Goal: Check status: Check status

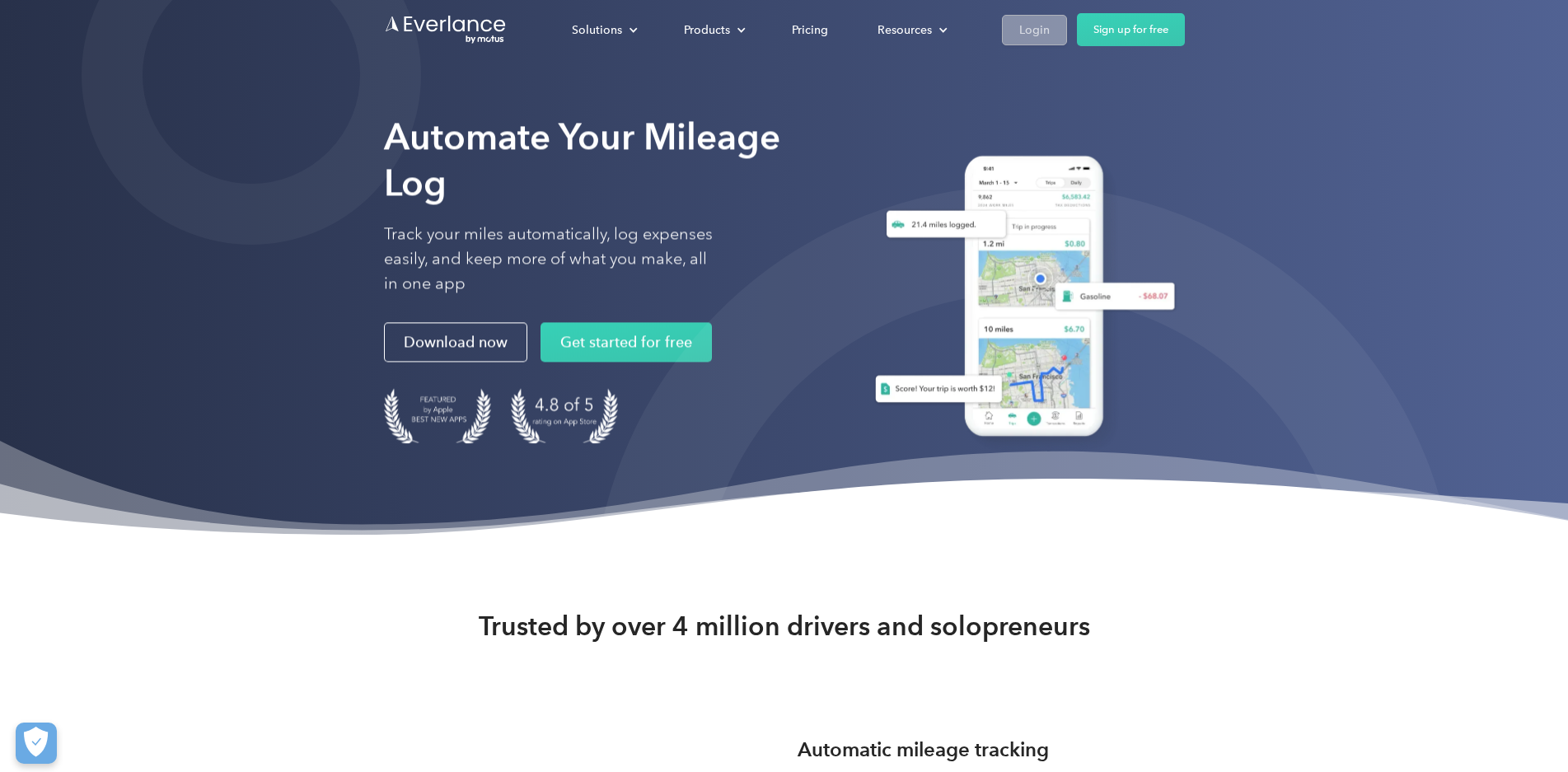
click at [1049, 33] on div "Login" at bounding box center [1035, 30] width 31 height 21
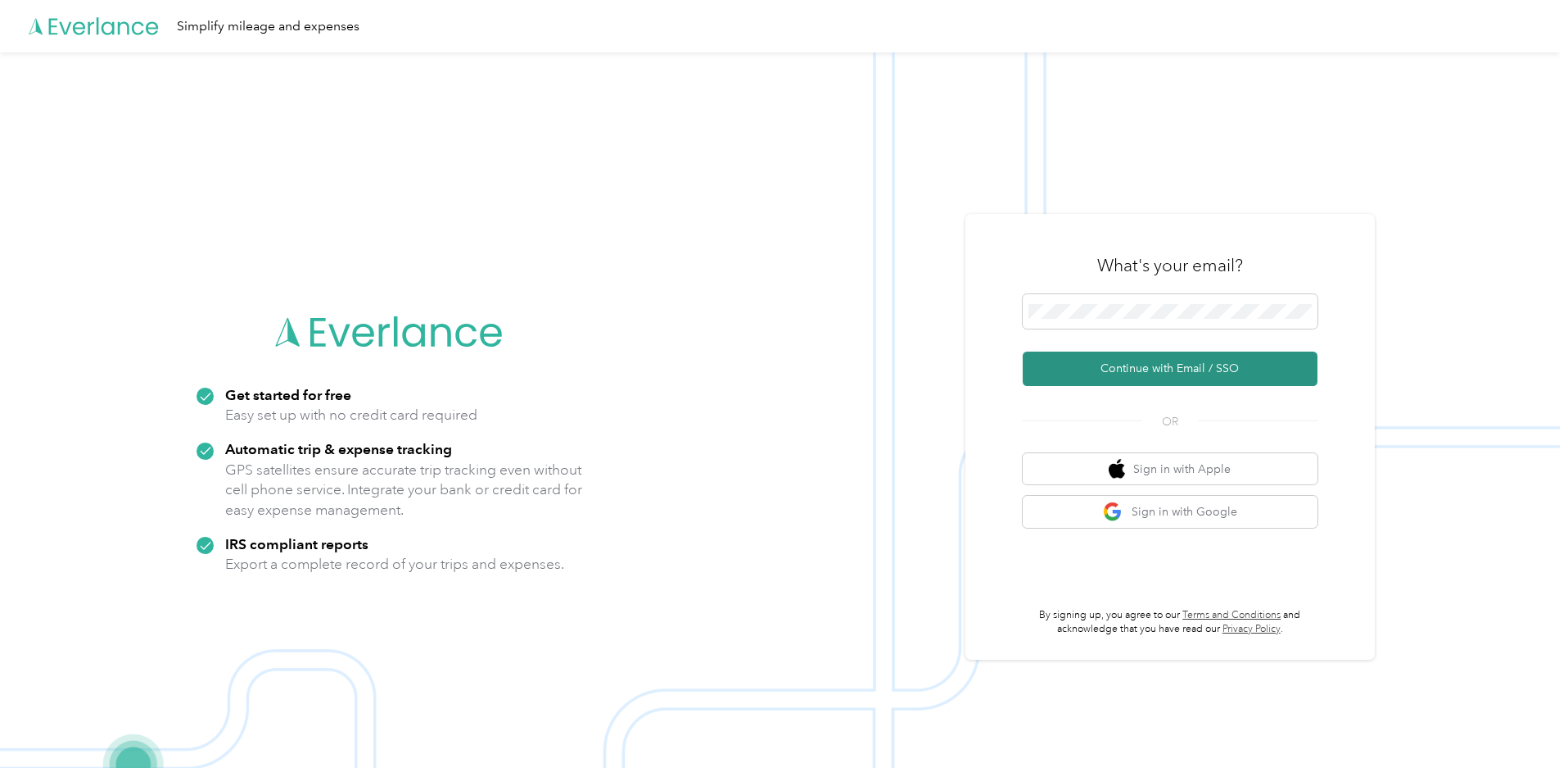
click at [1161, 371] on button "Continue with Email / SSO" at bounding box center [1170, 368] width 295 height 34
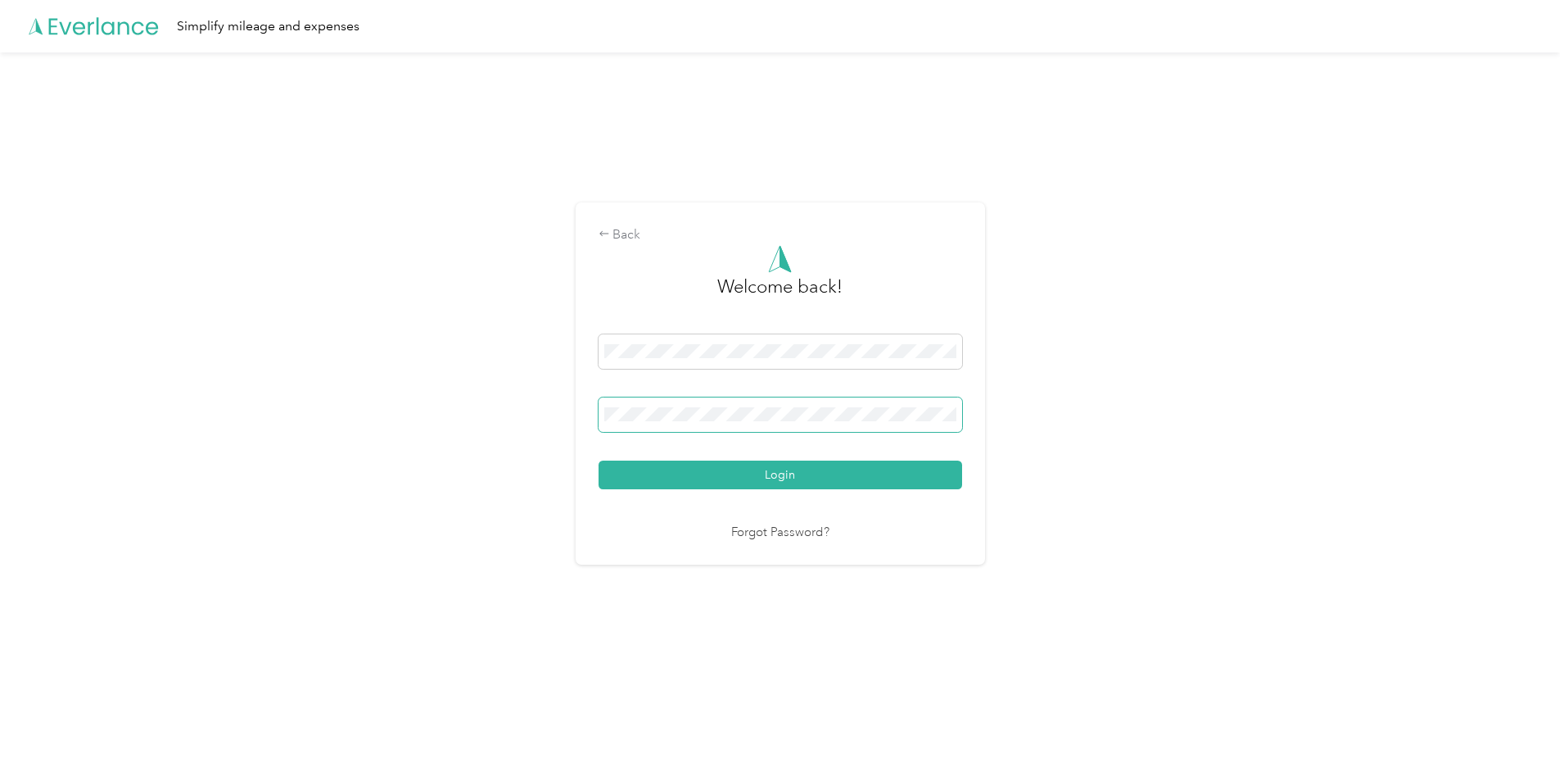
click at [599, 460] on button "Login" at bounding box center [781, 475] width 364 height 29
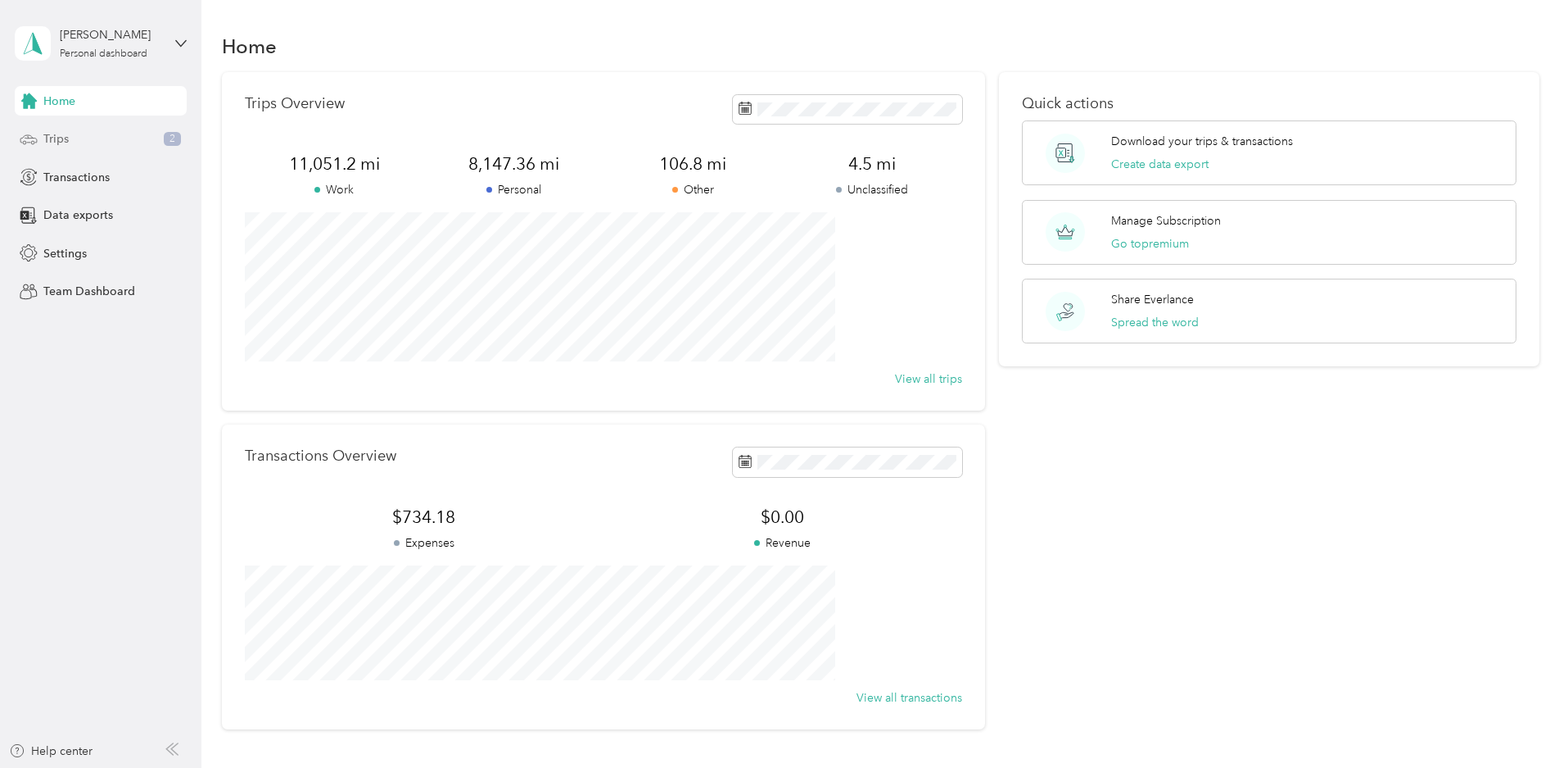
click at [55, 131] on span "Trips" at bounding box center [56, 139] width 26 height 17
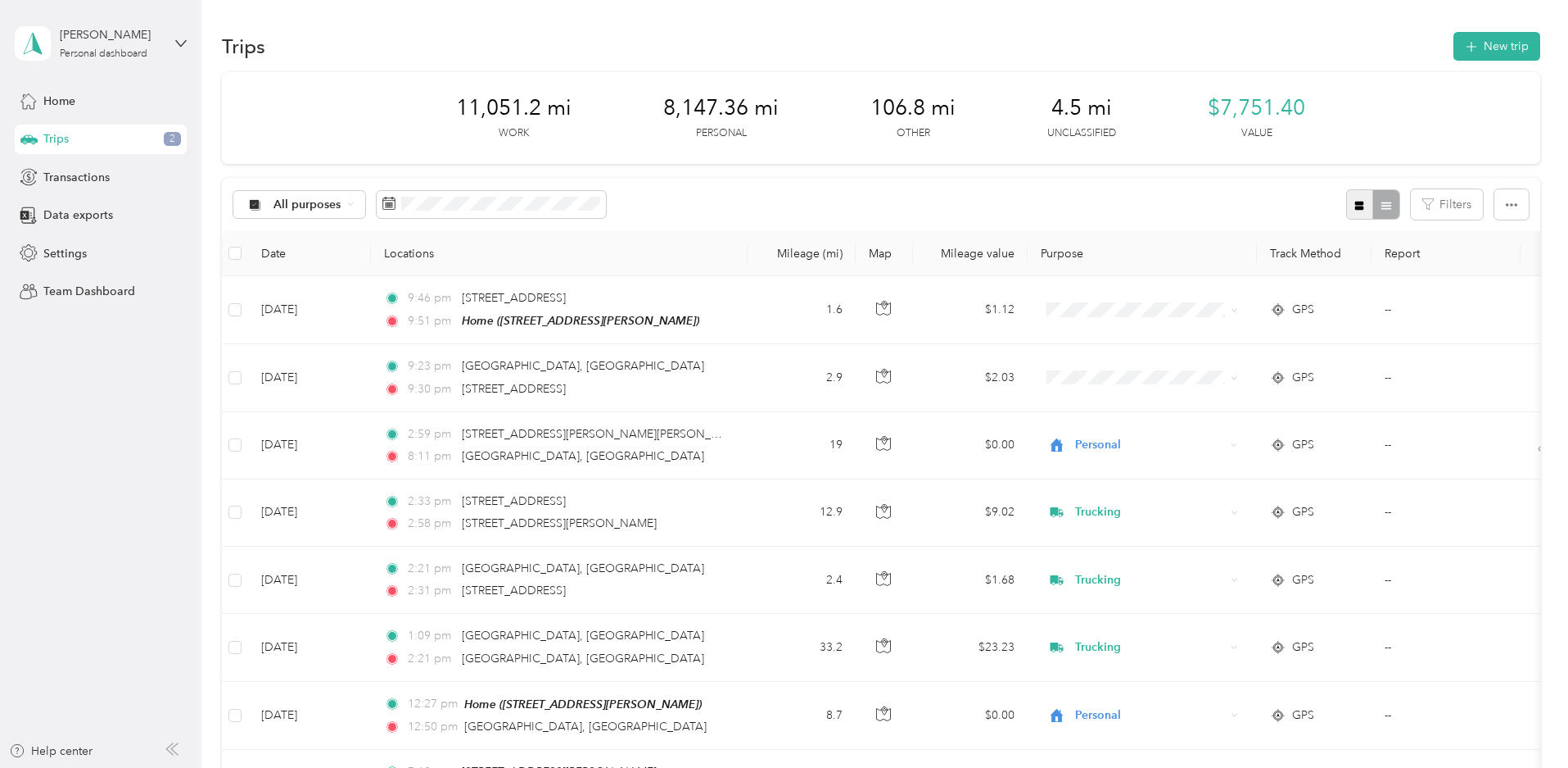
click at [1346, 204] on button "button" at bounding box center [1360, 205] width 28 height 31
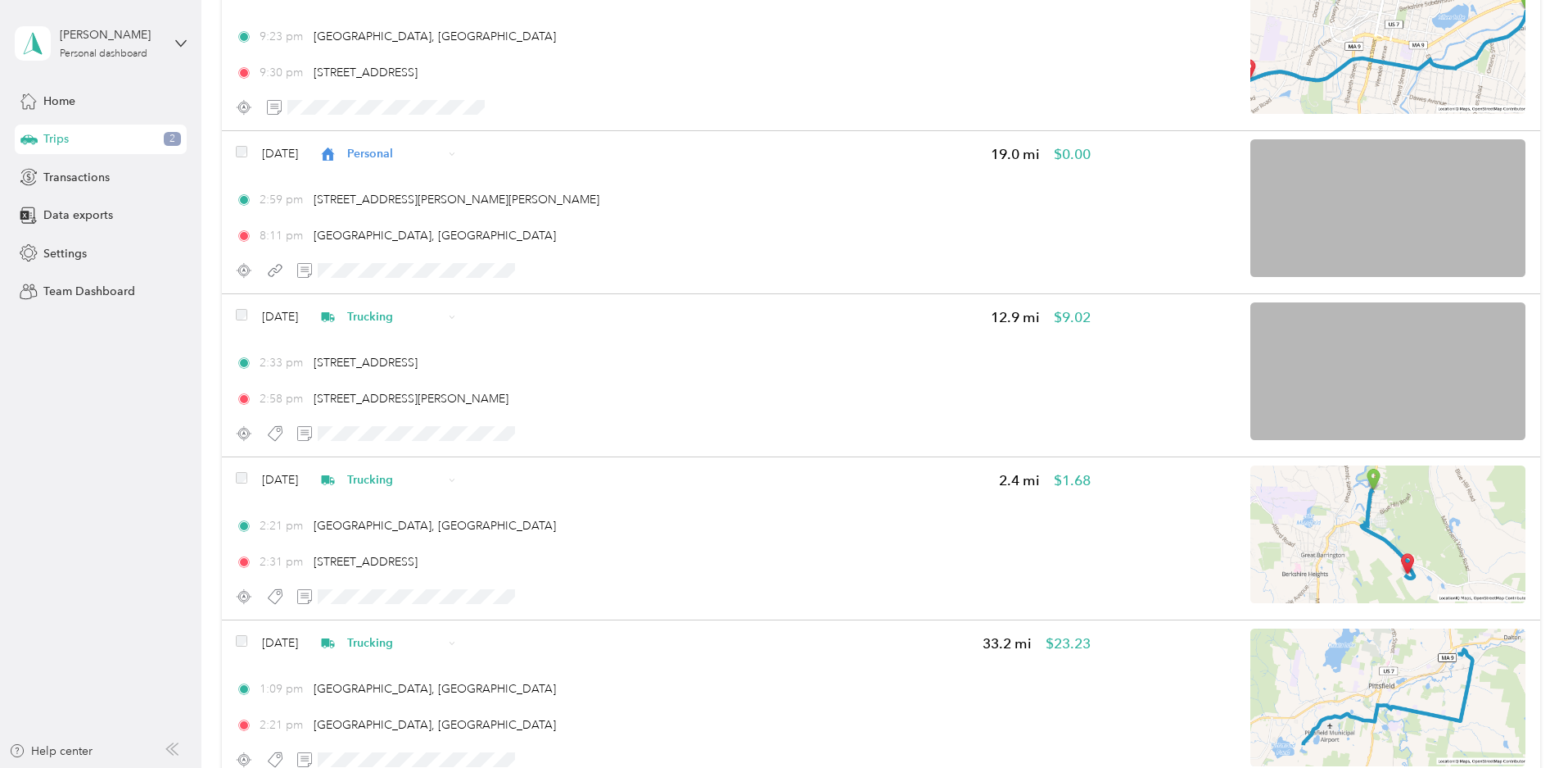
scroll to position [410, 0]
